Goal: Check status: Check status

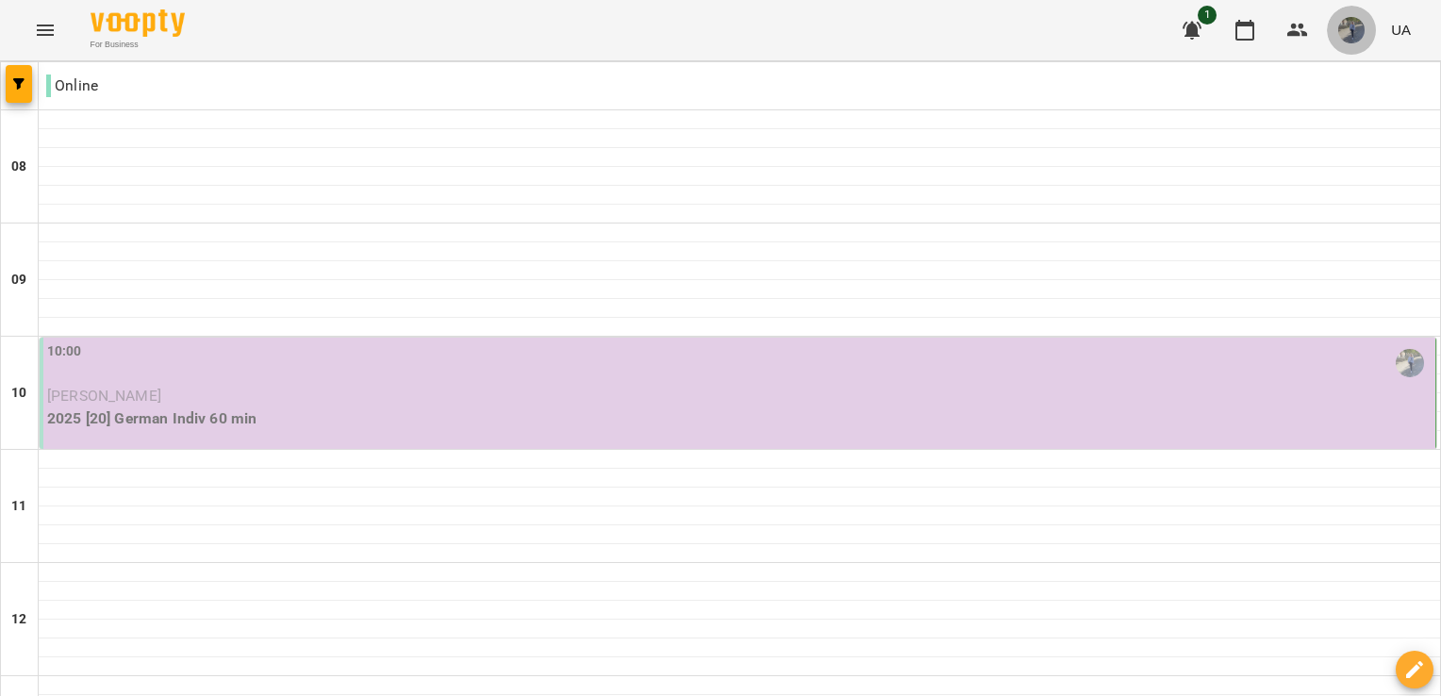
click at [1365, 37] on span "button" at bounding box center [1351, 30] width 26 height 26
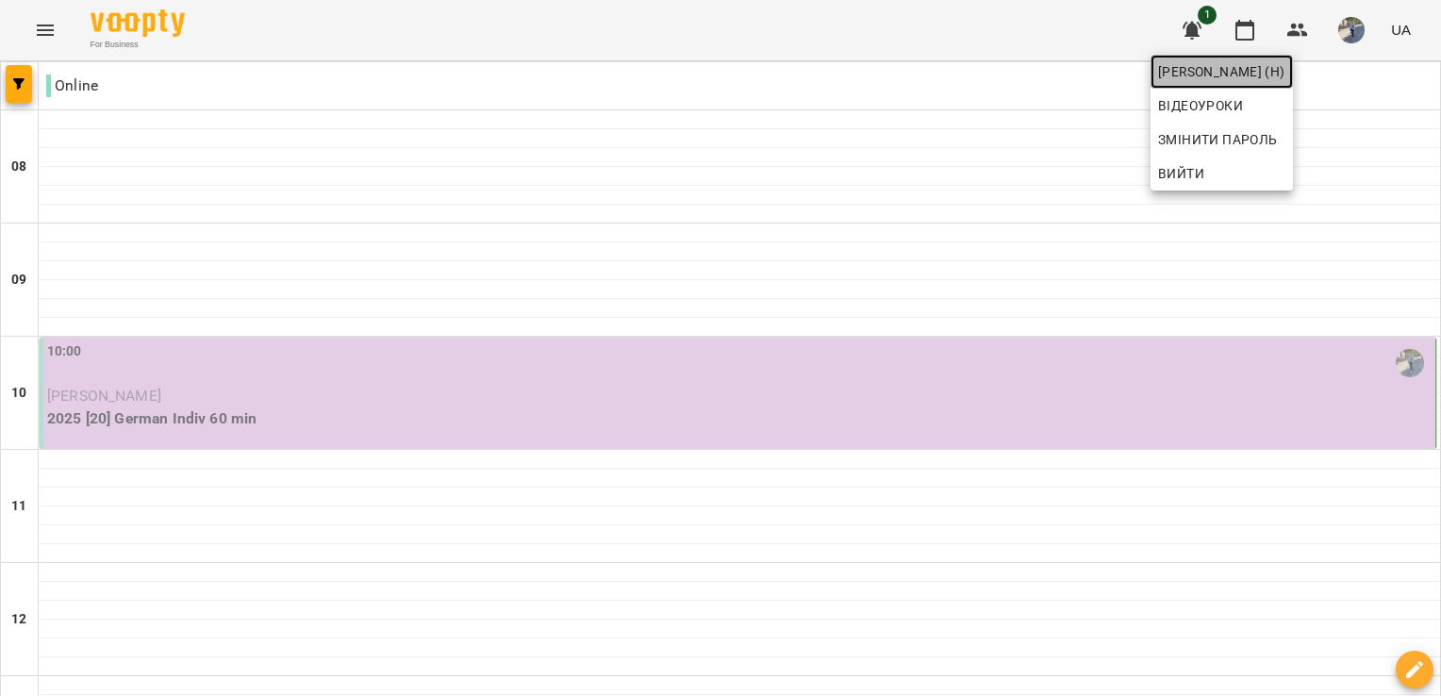
click at [1286, 70] on span "[PERSON_NAME] (н)" at bounding box center [1221, 71] width 127 height 23
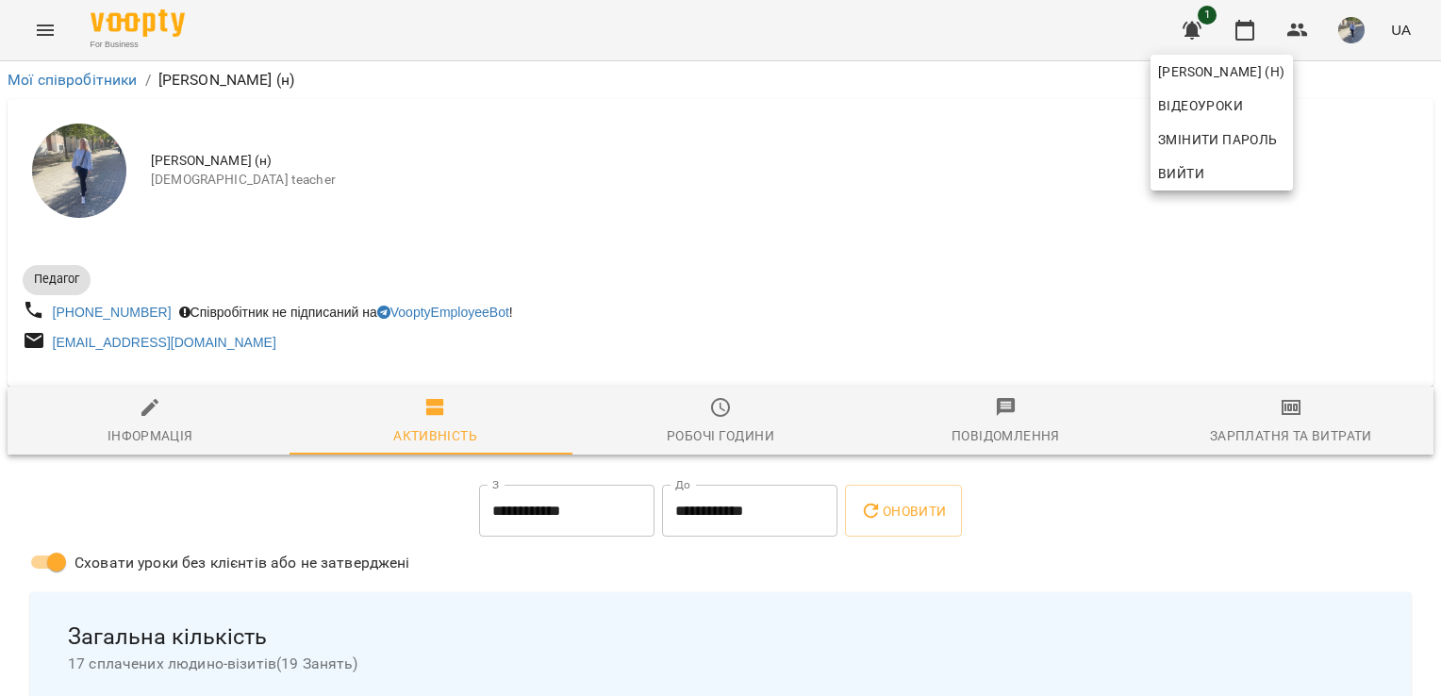
click at [52, 35] on div at bounding box center [720, 348] width 1441 height 696
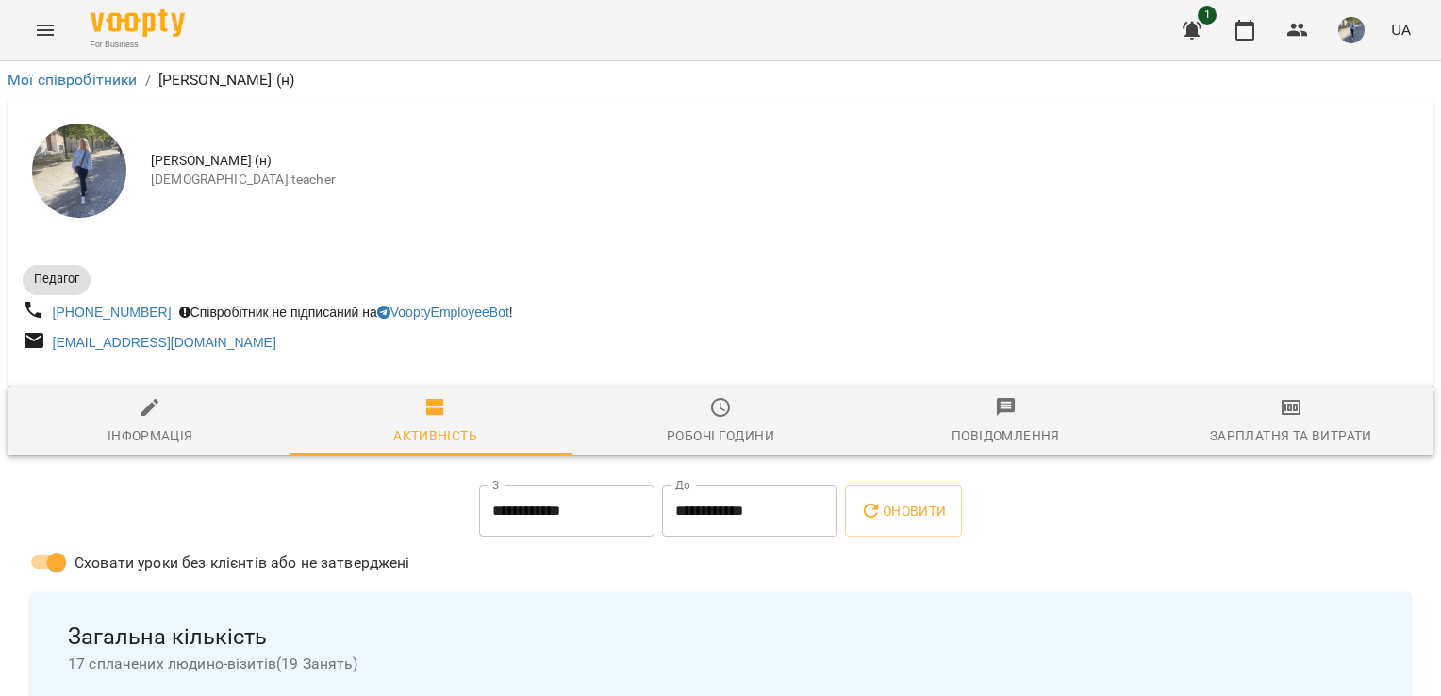
click at [52, 35] on icon "Menu" at bounding box center [45, 30] width 17 height 11
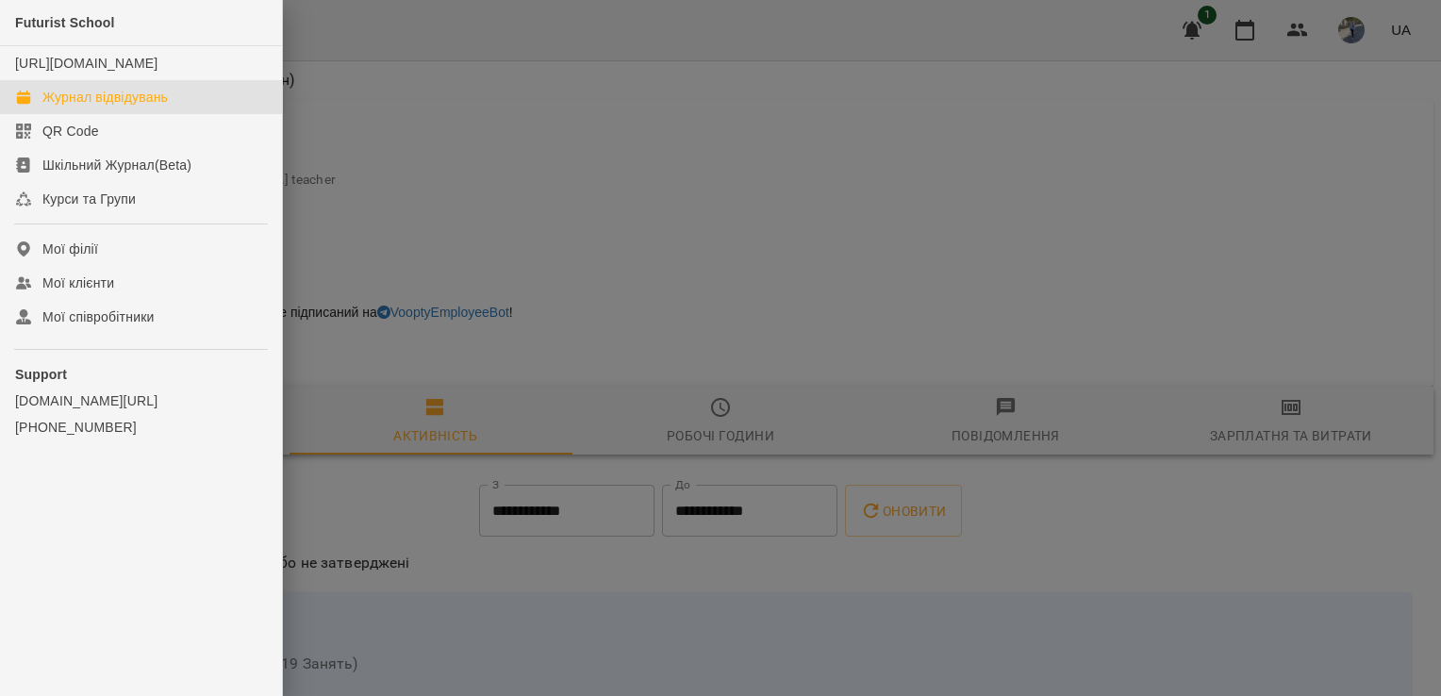
click at [108, 114] on link "Журнал відвідувань" at bounding box center [141, 97] width 282 height 34
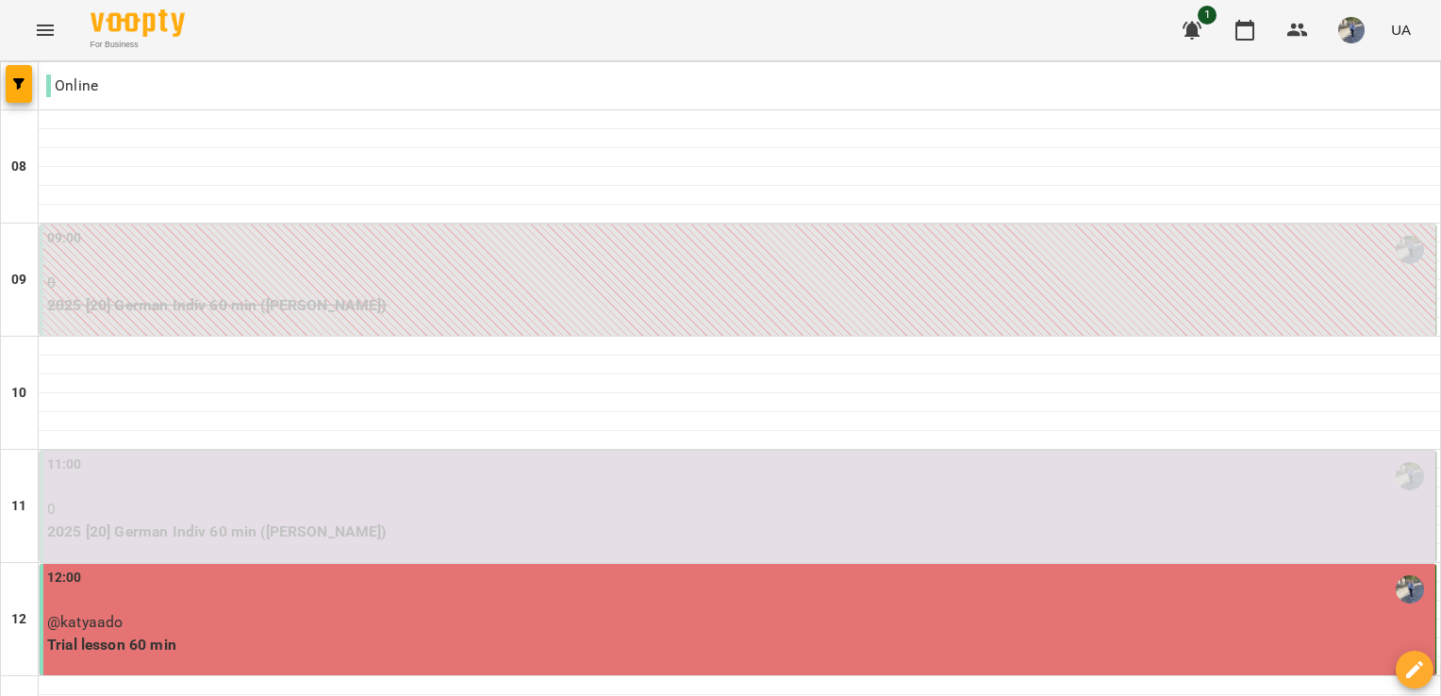
scroll to position [267, 0]
click at [450, 498] on p "0" at bounding box center [739, 509] width 1385 height 23
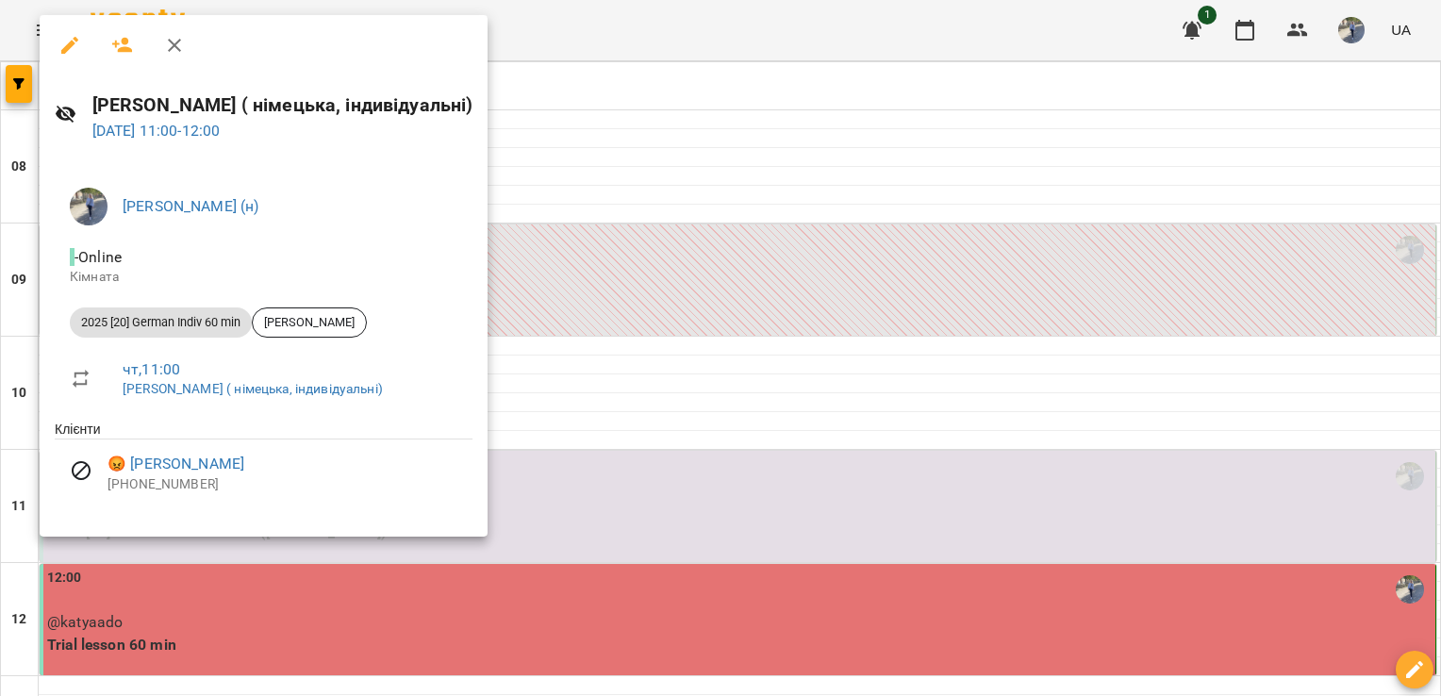
click at [666, 45] on div at bounding box center [720, 348] width 1441 height 696
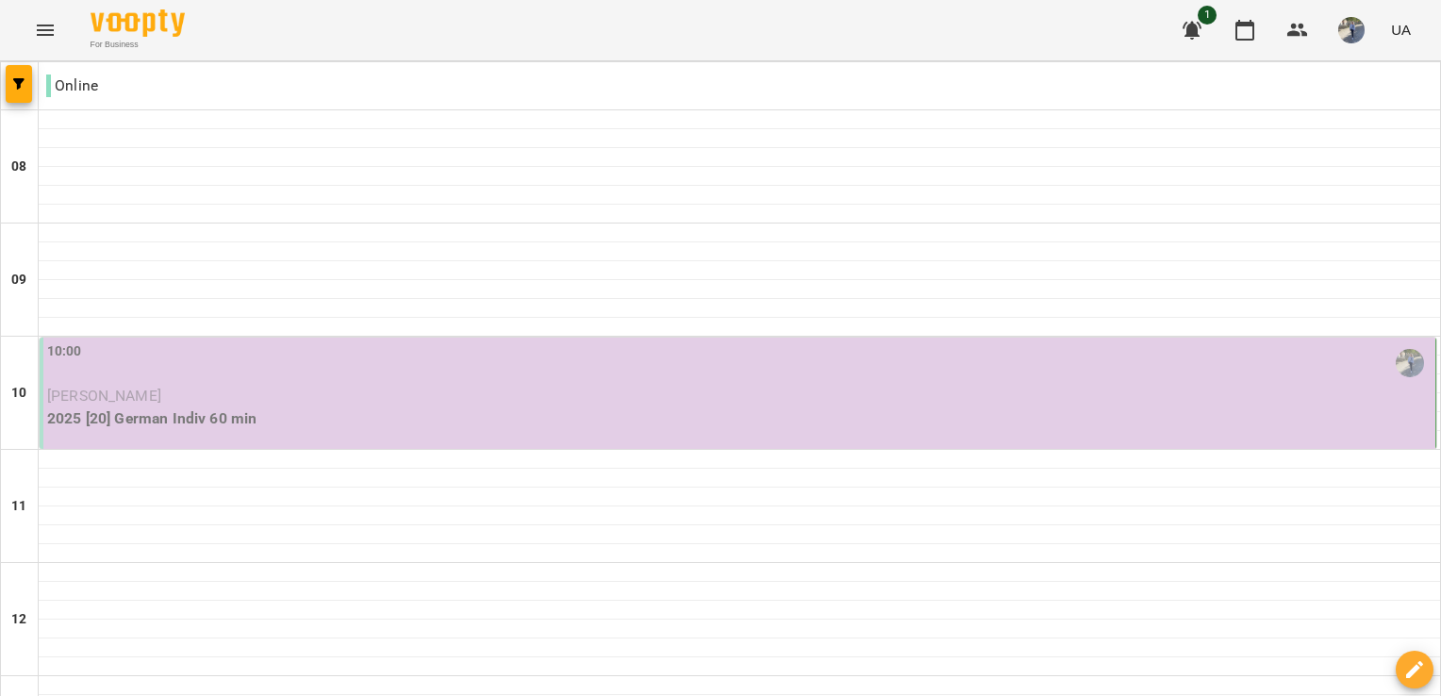
scroll to position [0, 0]
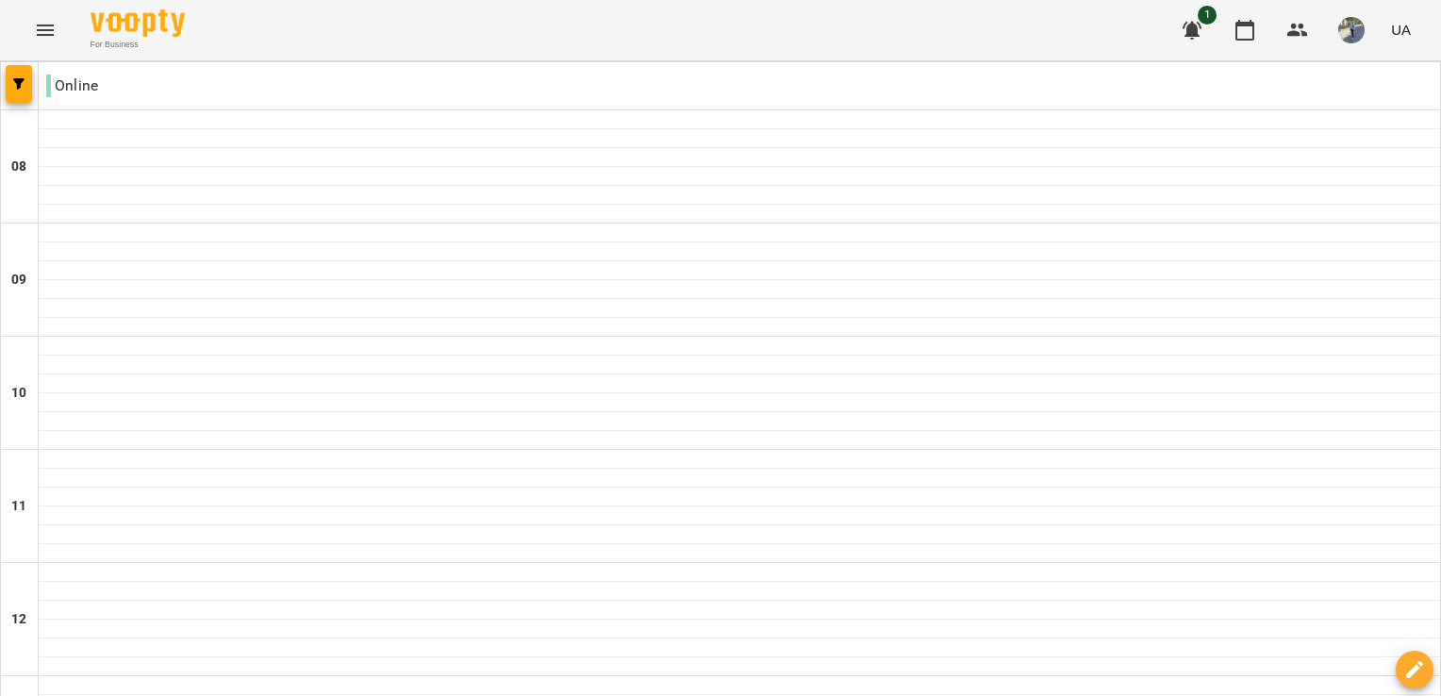
scroll to position [530, 0]
